Goal: Register for event/course

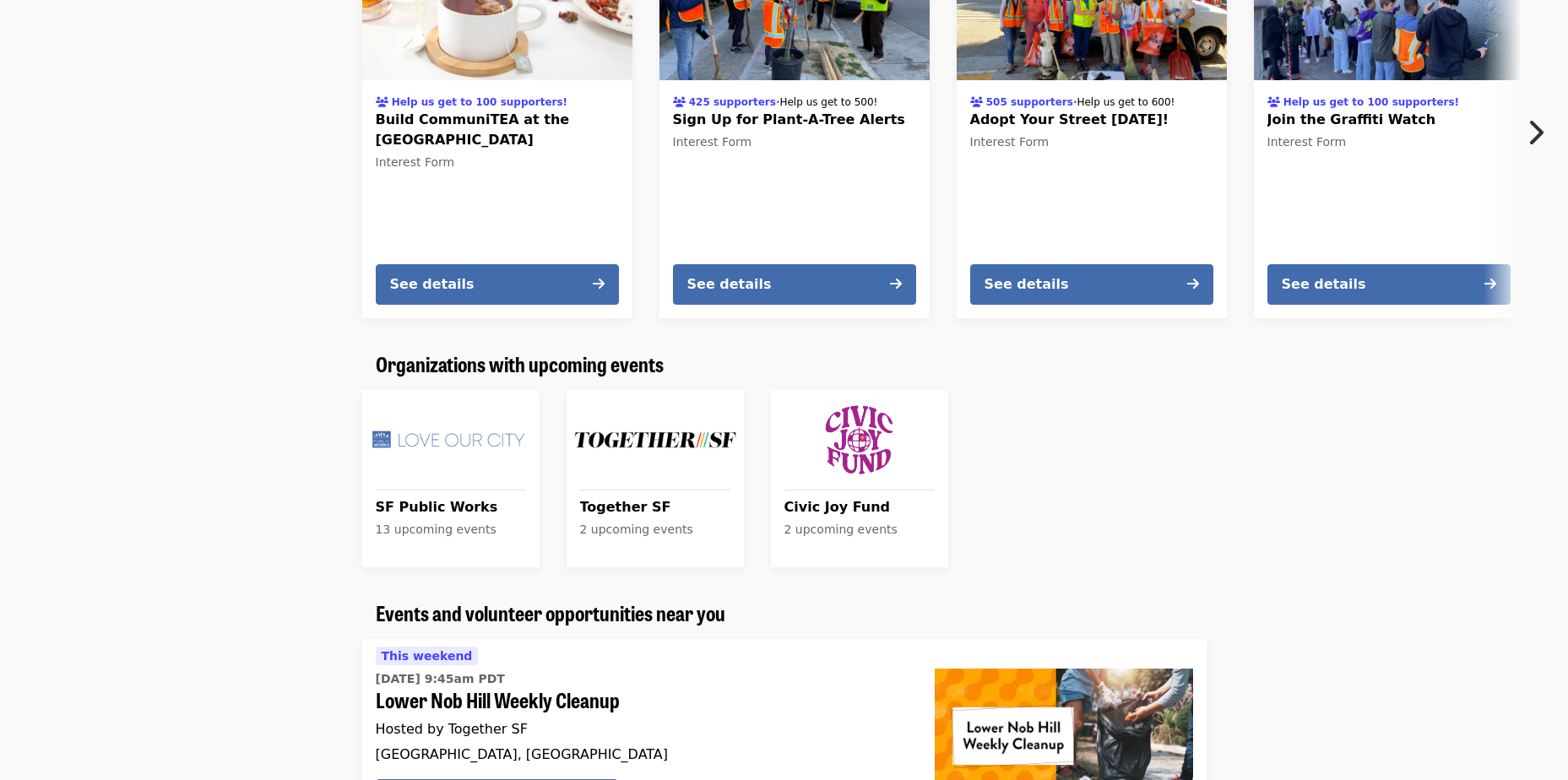
scroll to position [675, 0]
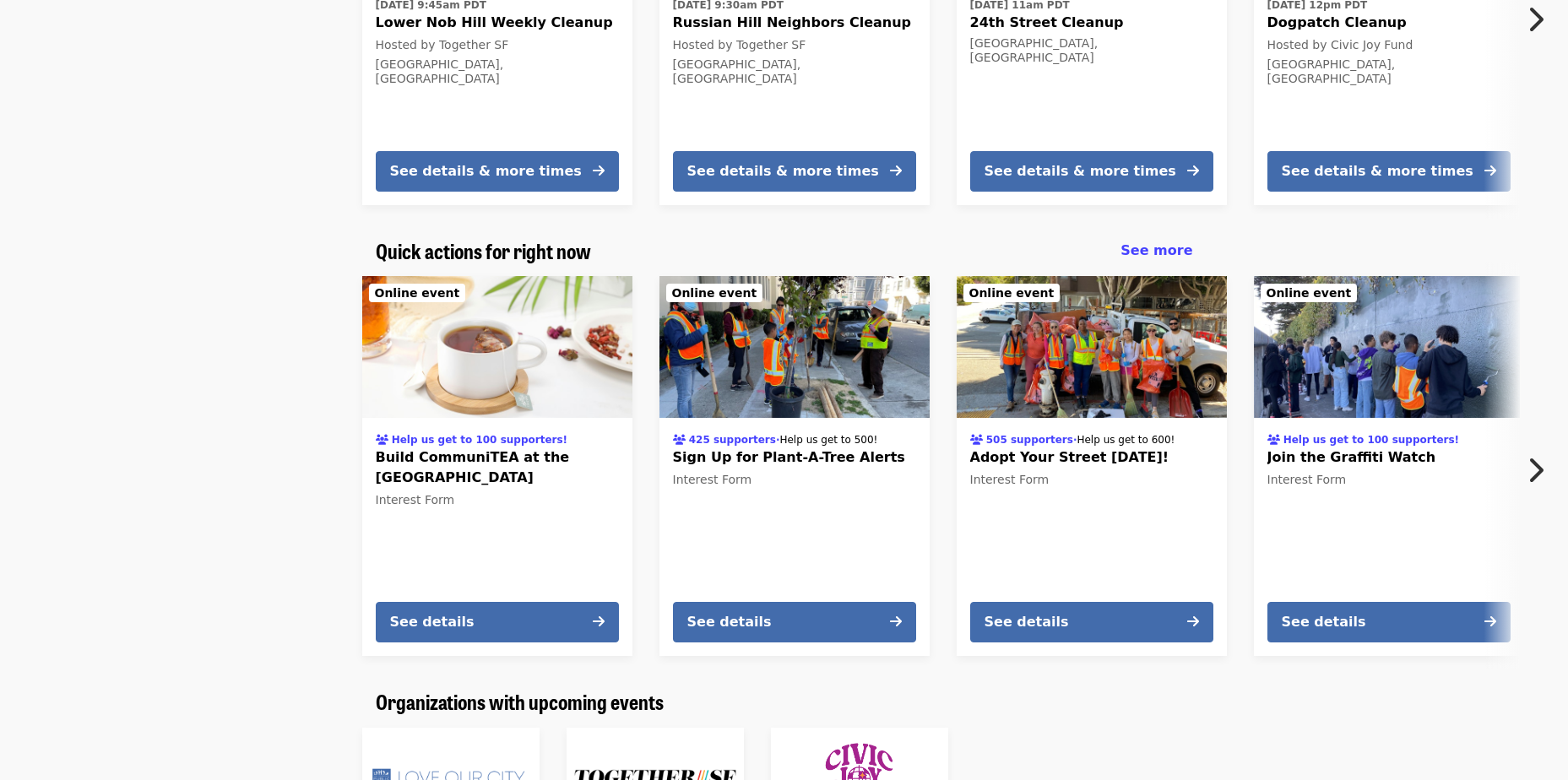
click at [806, 316] on img at bounding box center [795, 347] width 270 height 142
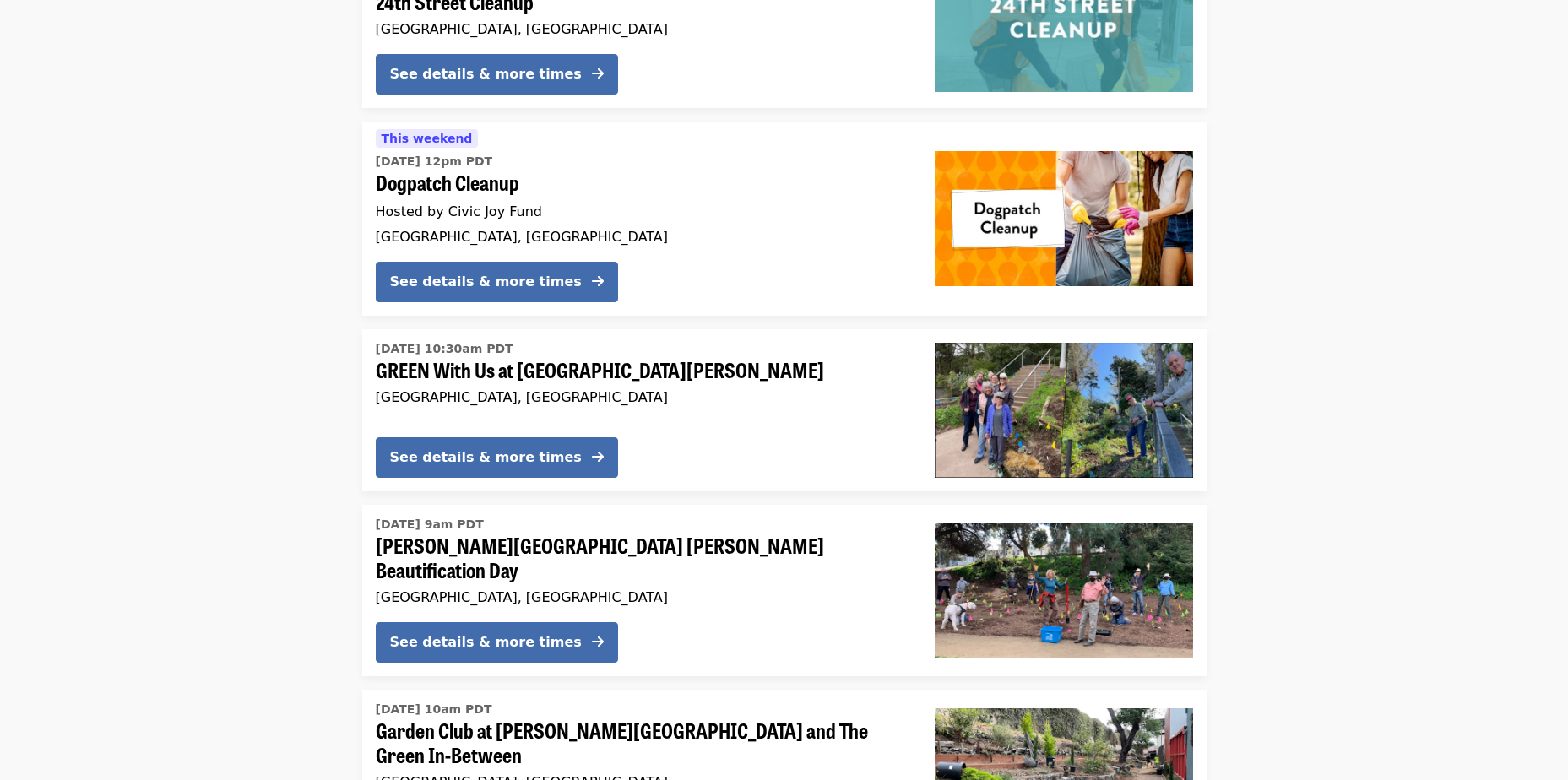
scroll to position [2632, 0]
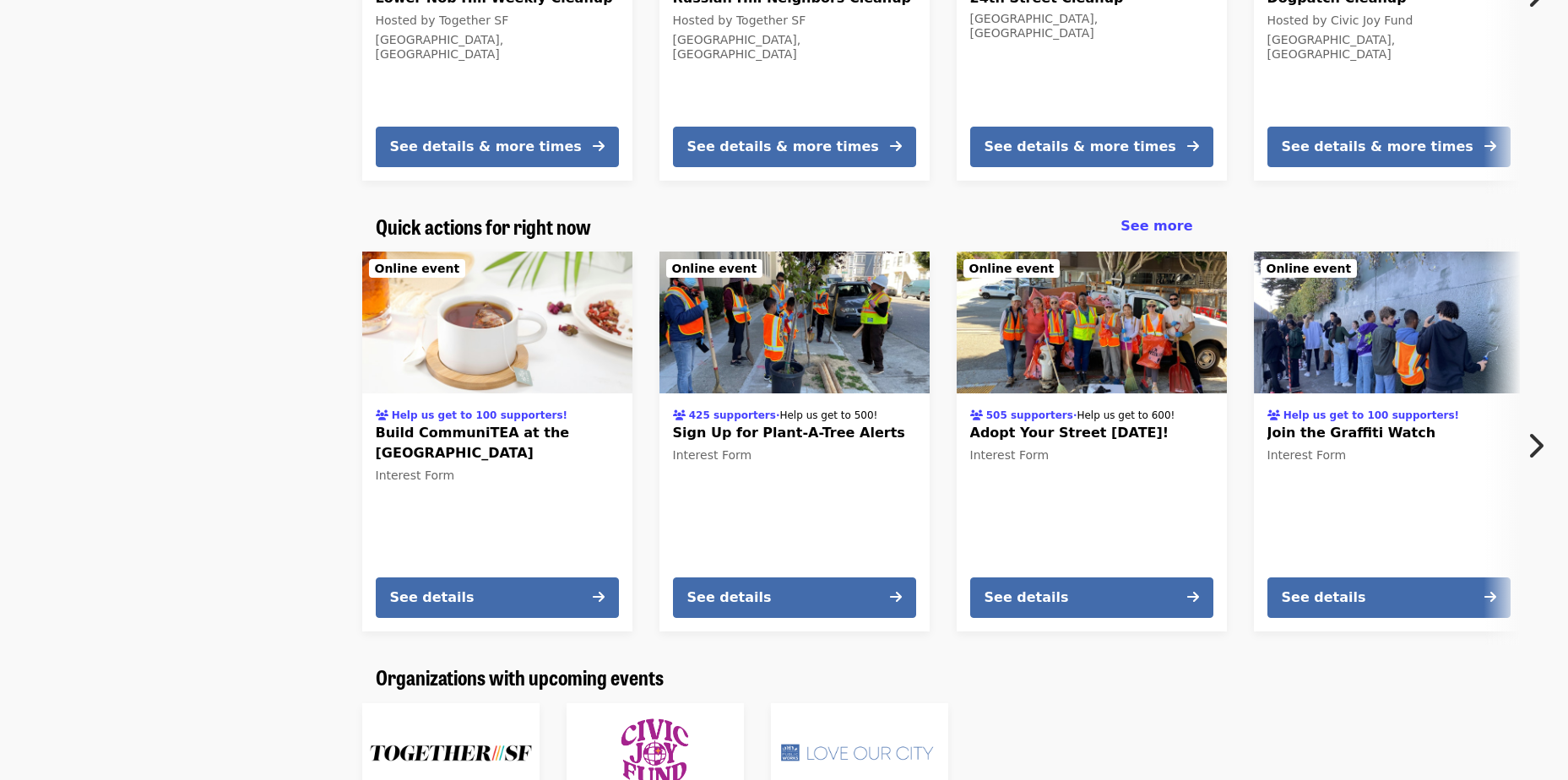
scroll to position [929, 0]
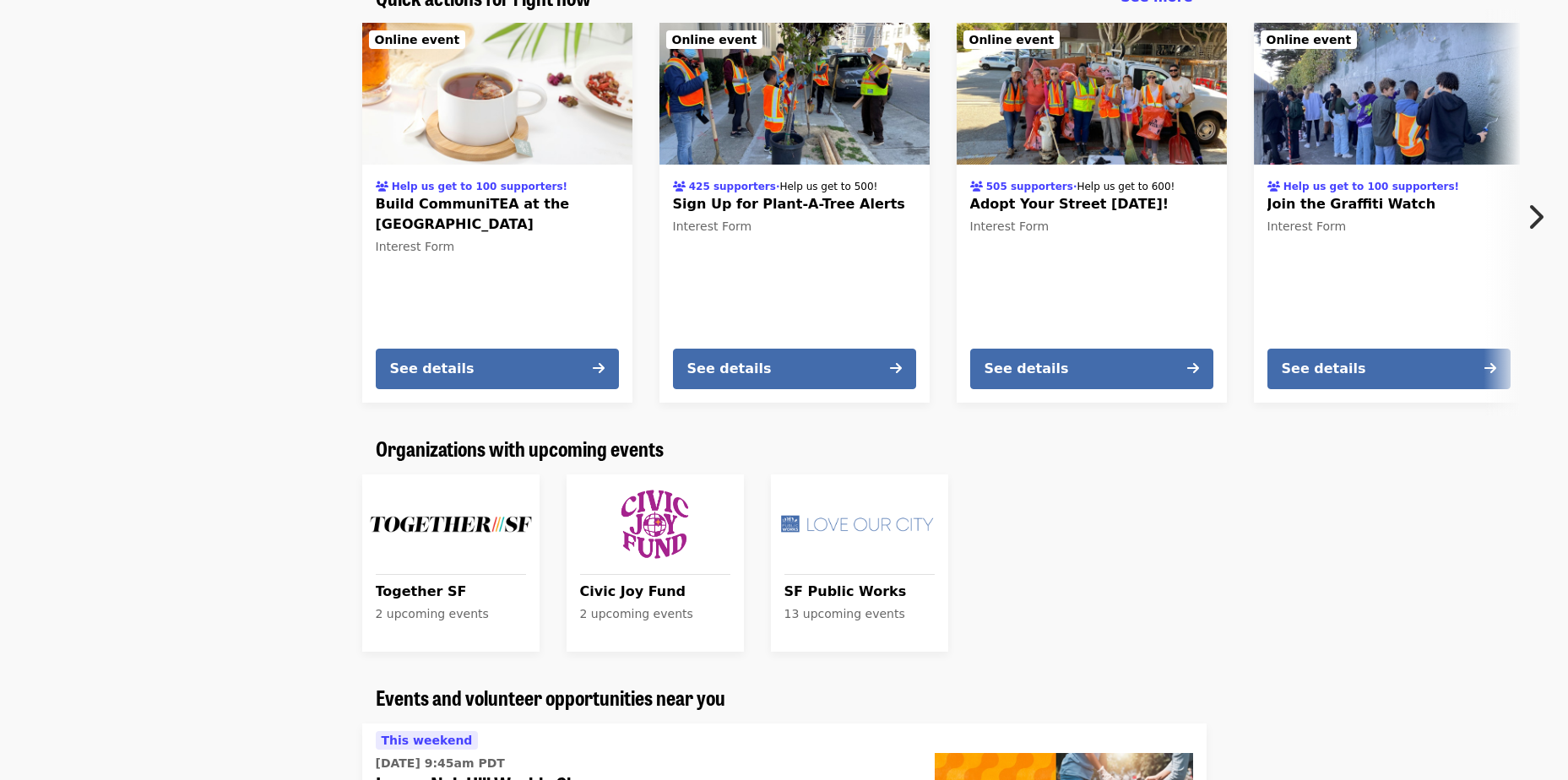
click at [464, 532] on img "See upcoming events for Together SF" at bounding box center [450, 524] width 164 height 86
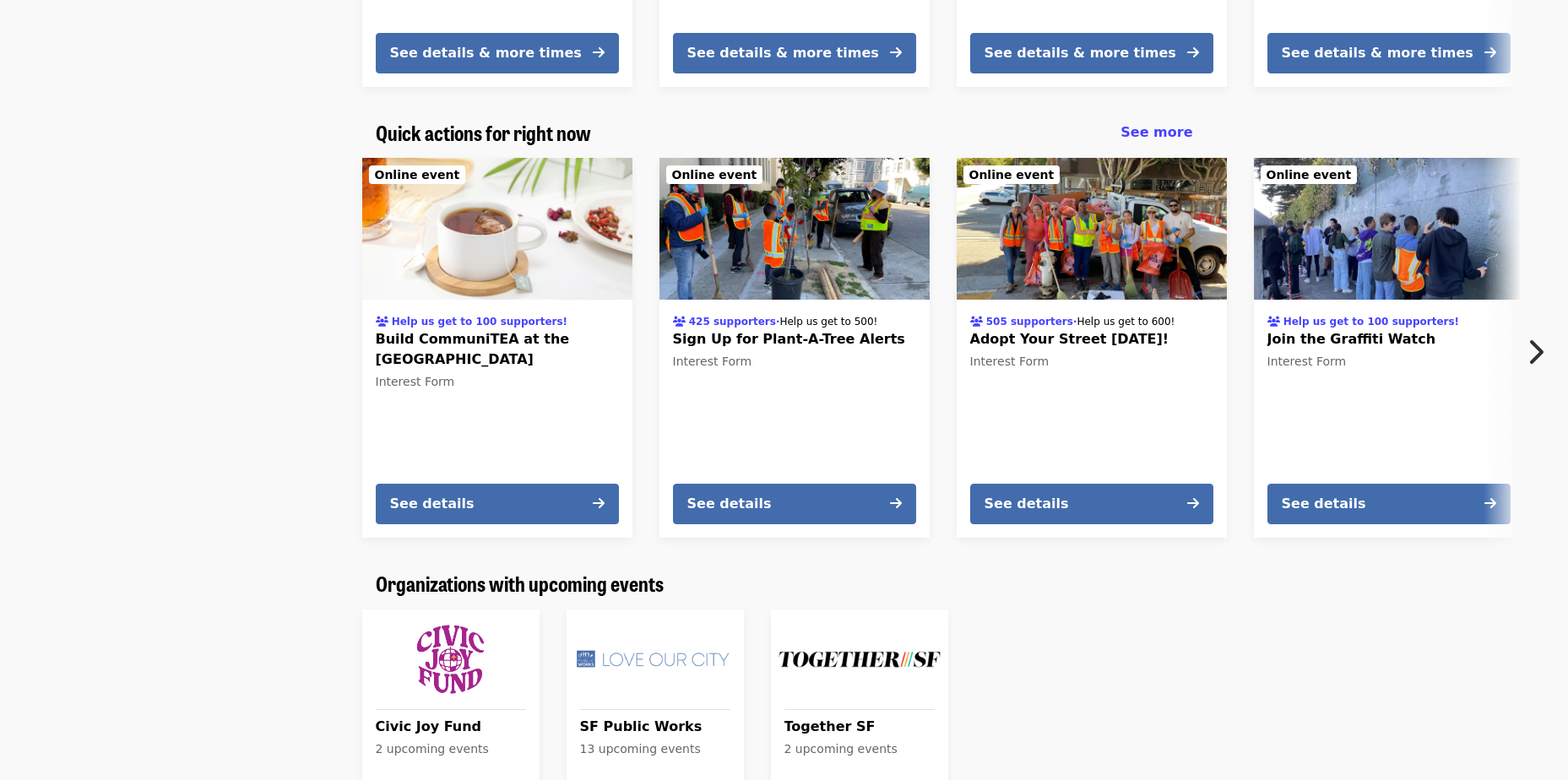
scroll to position [929, 0]
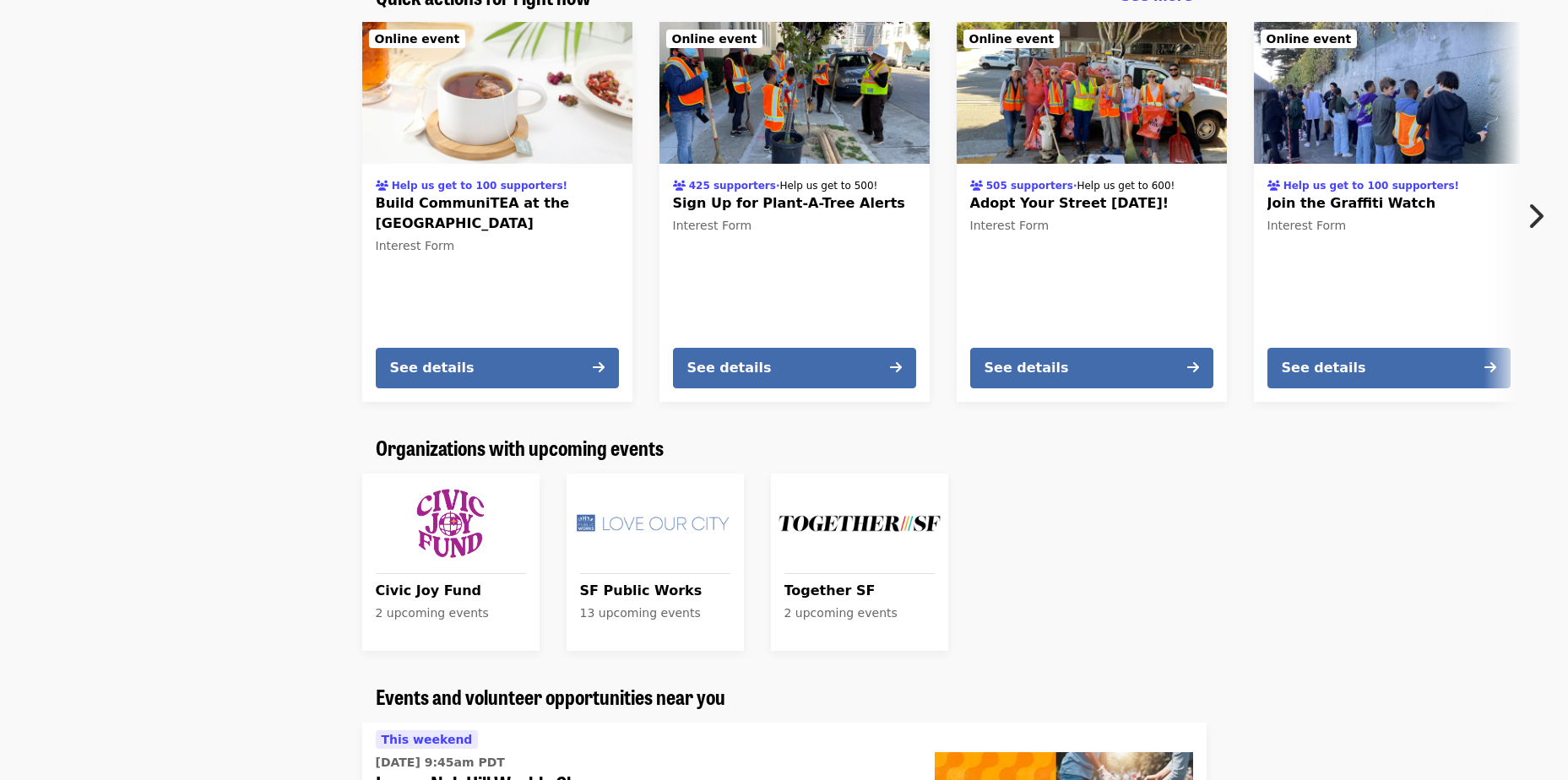
click at [688, 526] on img "See upcoming events for SF Public Works" at bounding box center [655, 523] width 164 height 86
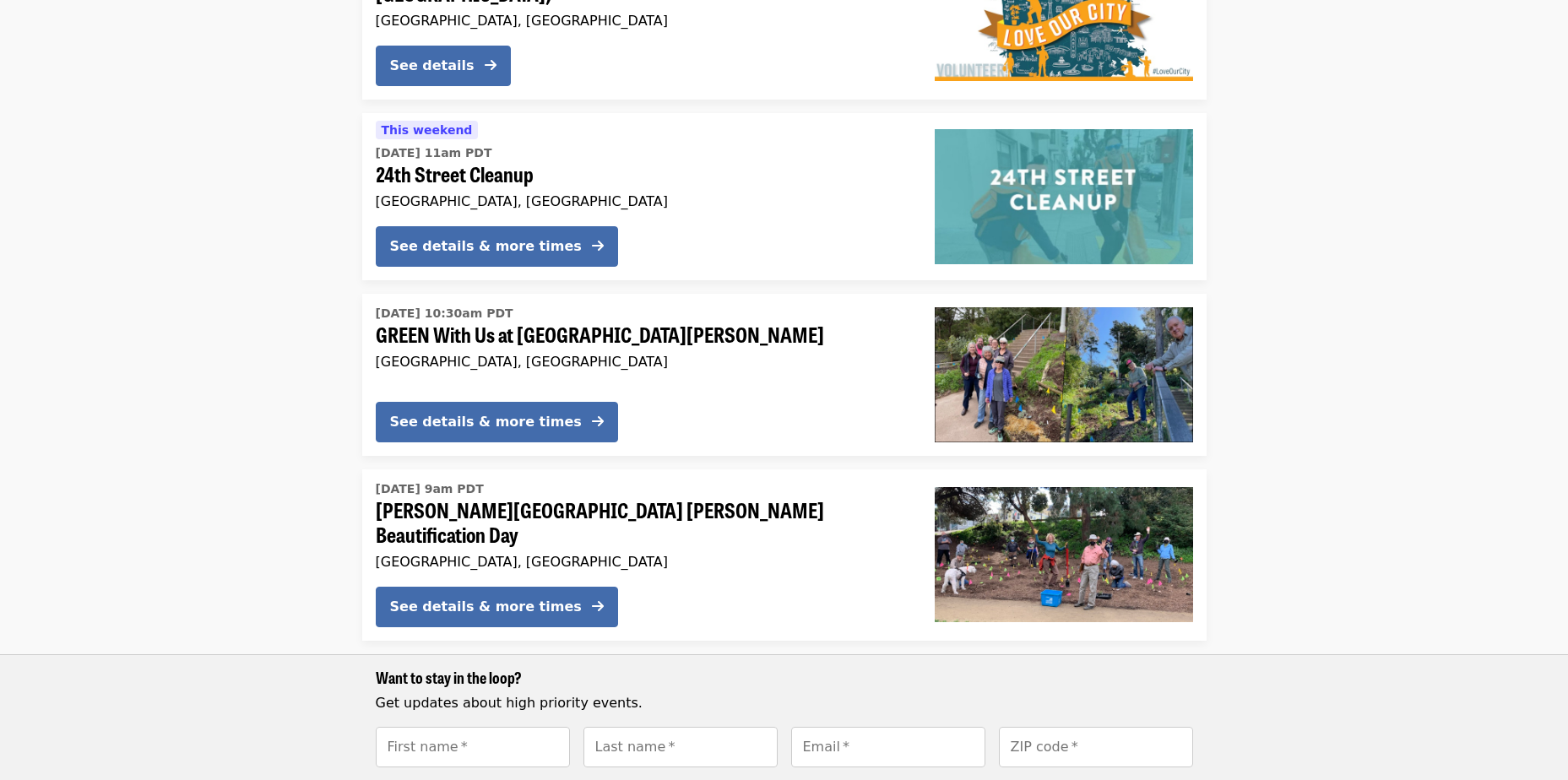
scroll to position [759, 0]
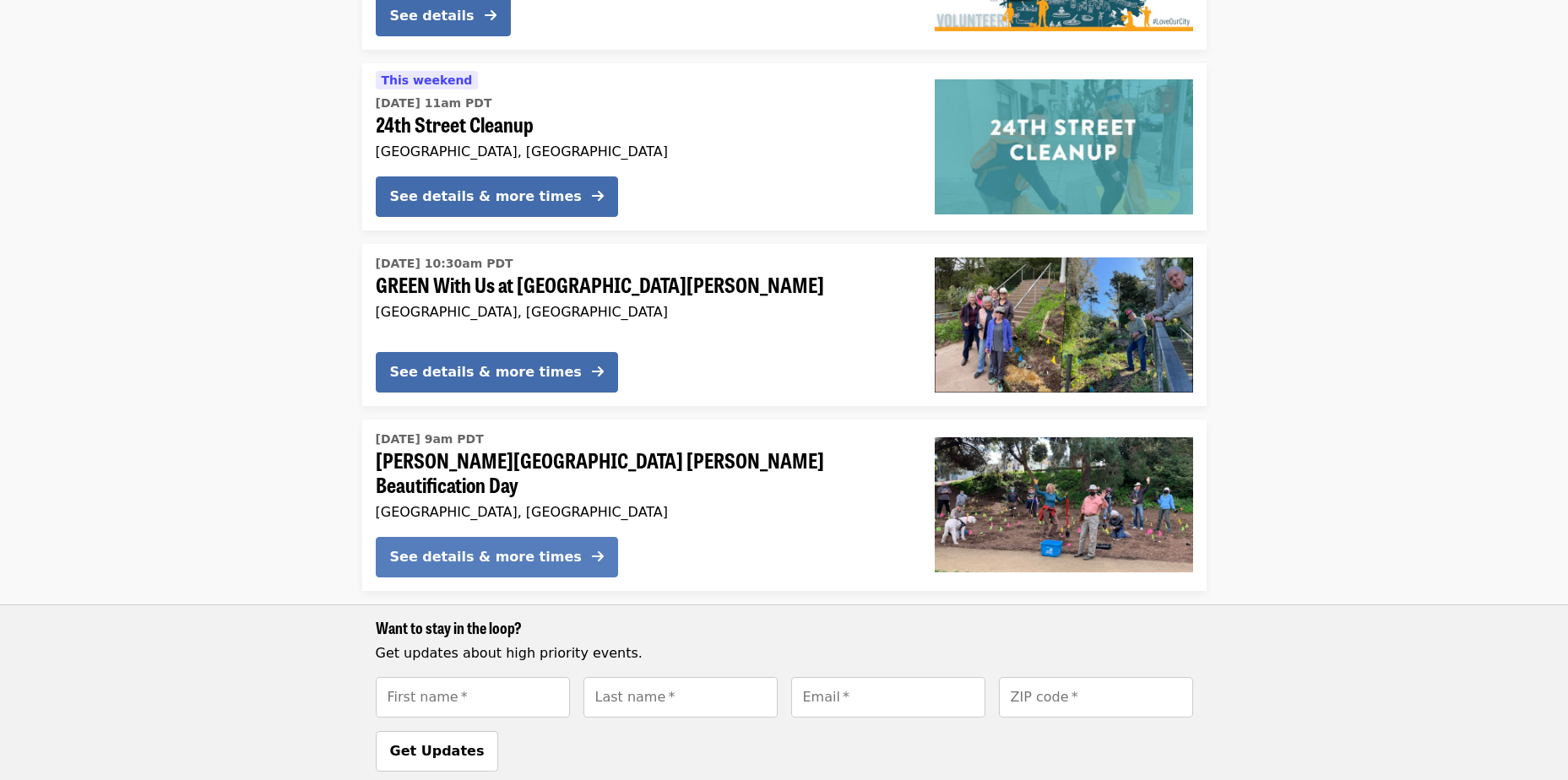
click at [529, 537] on button "See details & more times" at bounding box center [496, 557] width 242 height 40
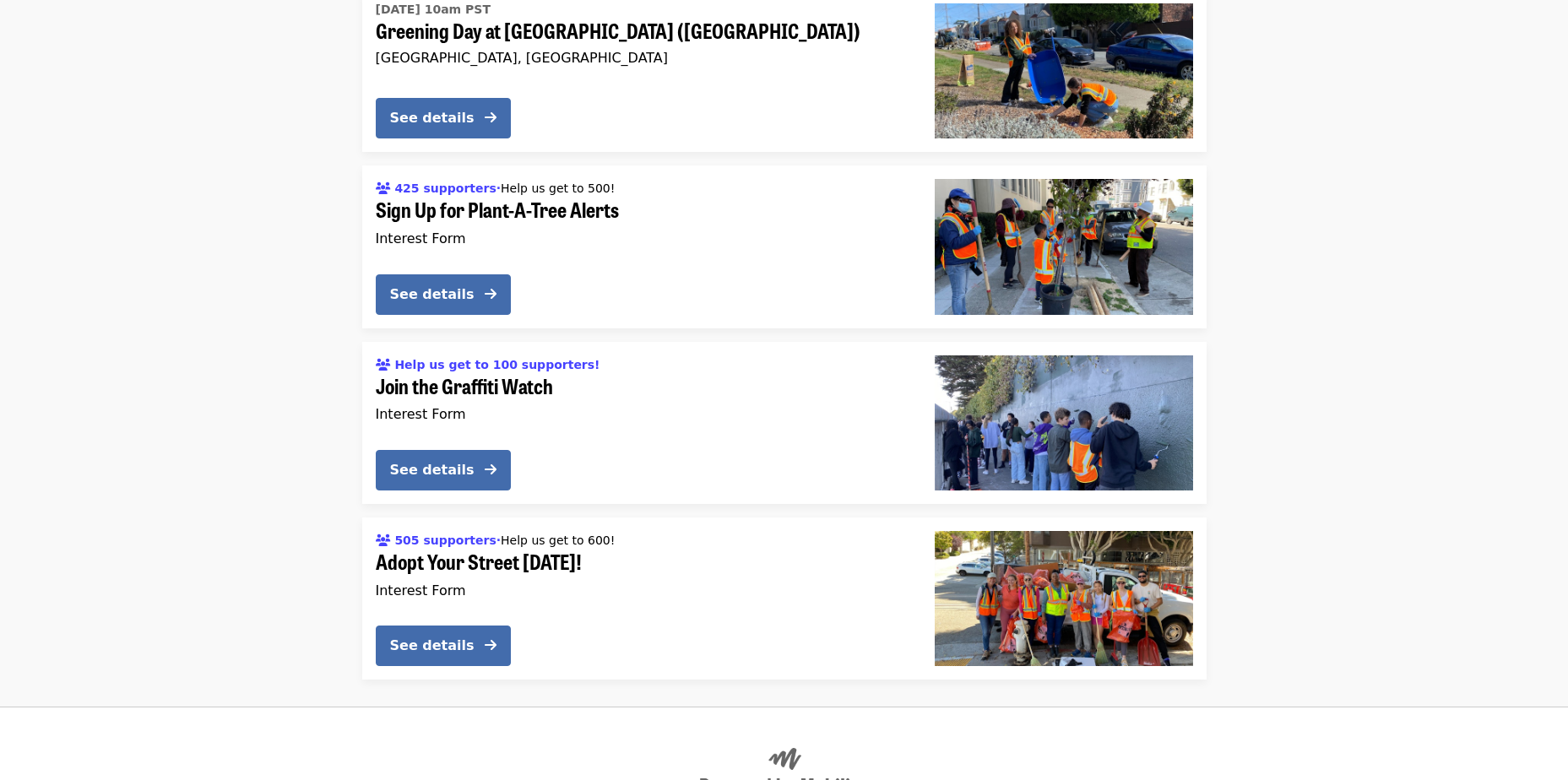
scroll to position [1773, 0]
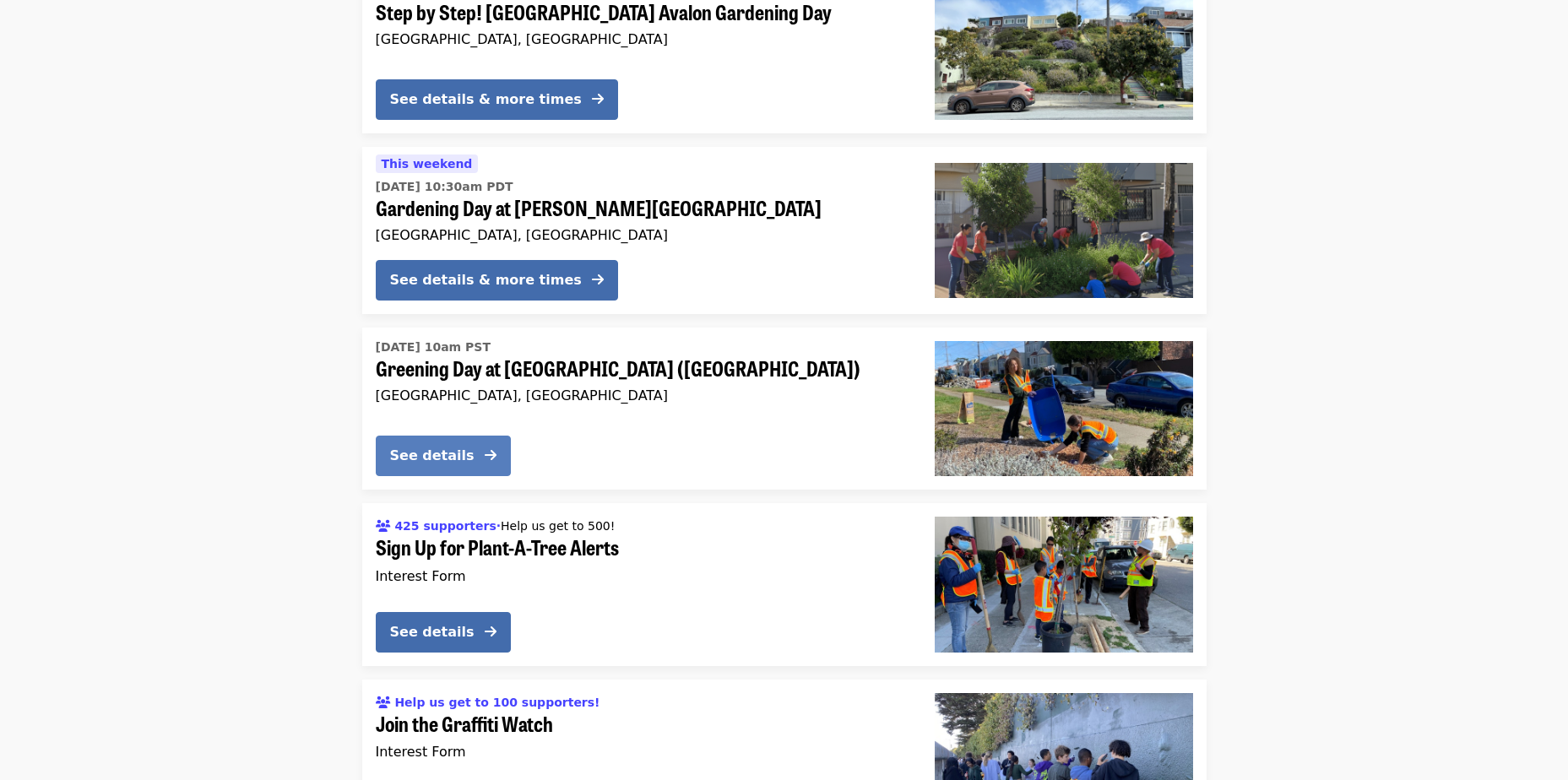
click at [435, 436] on button "See details" at bounding box center [443, 456] width 135 height 40
